Goal: Find specific page/section: Find specific page/section

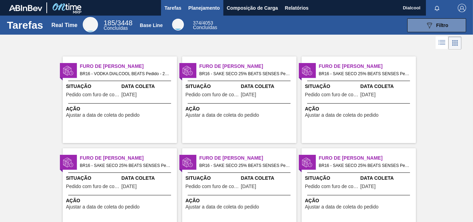
click at [205, 5] on span "Planejamento" at bounding box center [203, 8] width 31 height 8
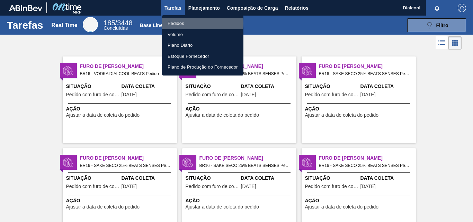
click at [192, 23] on li "Pedidos" at bounding box center [202, 23] width 81 height 11
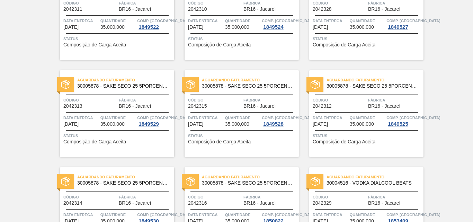
scroll to position [1504, 0]
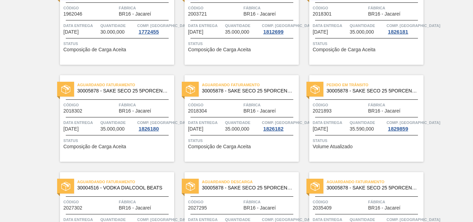
scroll to position [0, 0]
